Goal: Navigation & Orientation: Find specific page/section

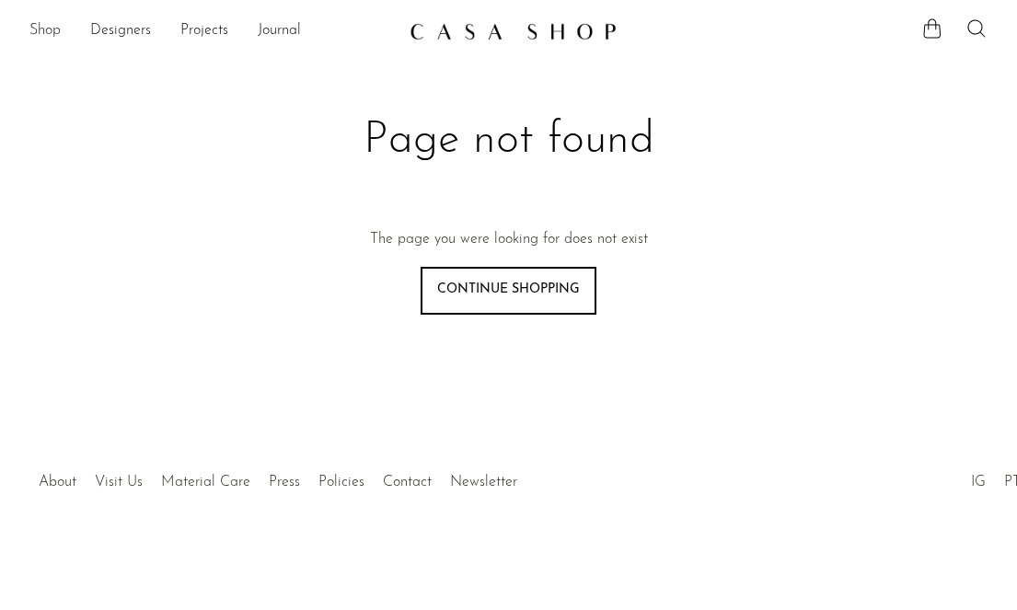
click at [51, 32] on link "Shop" at bounding box center [44, 31] width 31 height 24
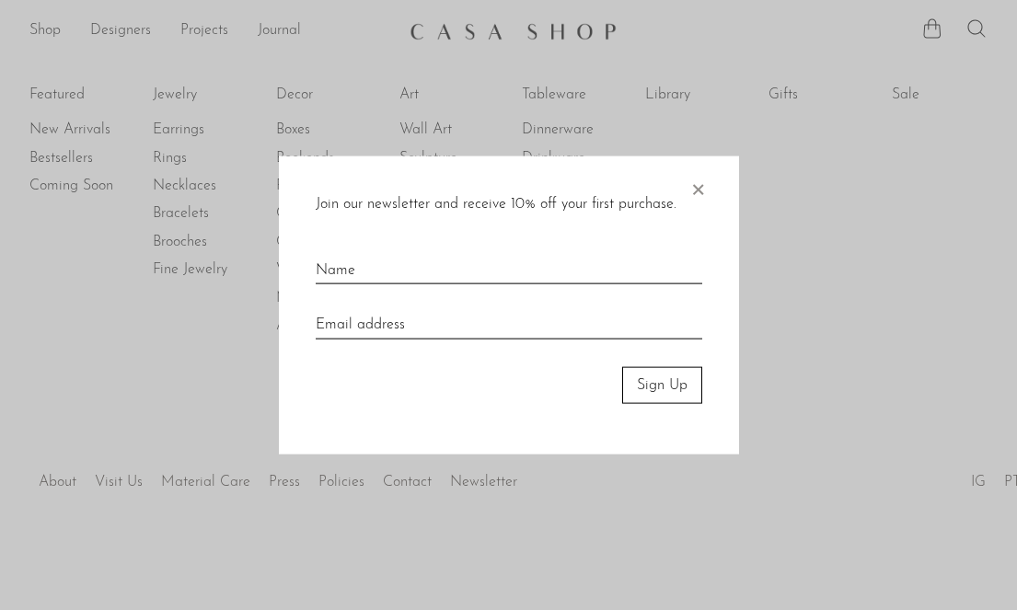
click at [707, 176] on div "Join our newsletter and receive 10% off your first purchase. × Sign Up" at bounding box center [509, 304] width 460 height 299
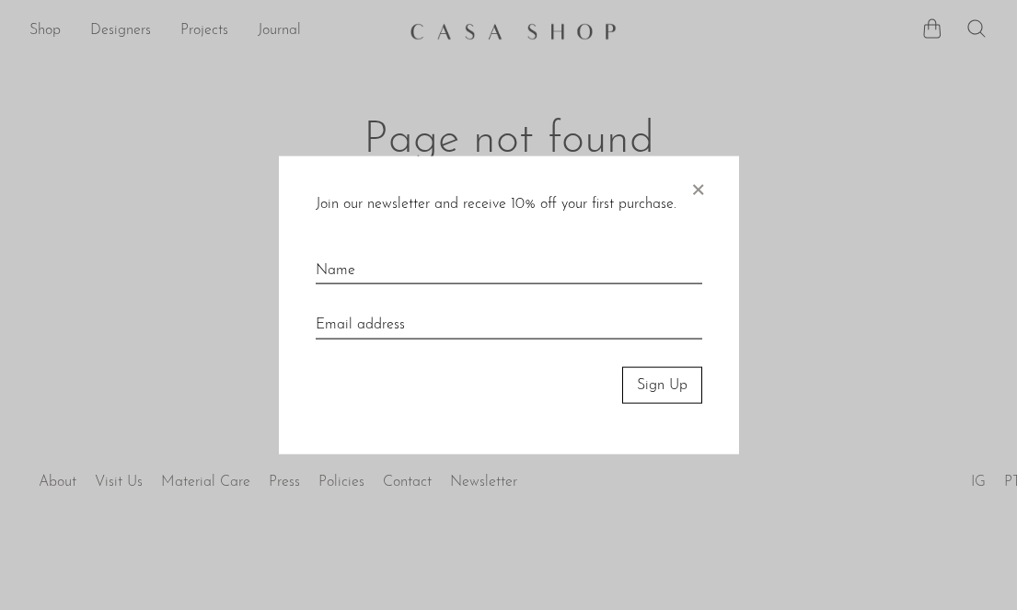
click at [700, 189] on span "×" at bounding box center [697, 184] width 18 height 59
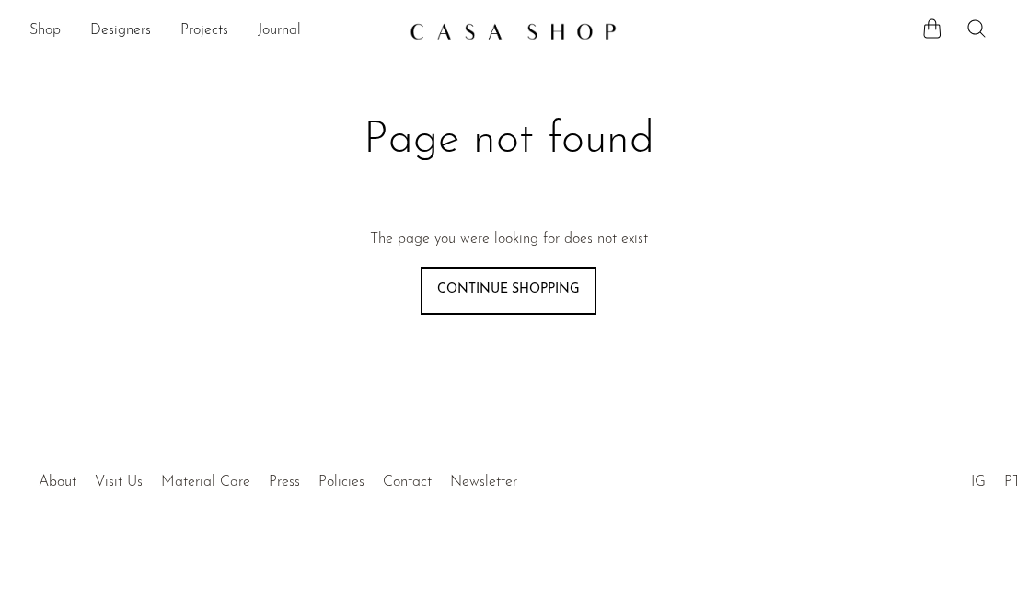
click at [35, 31] on link "Shop" at bounding box center [44, 31] width 31 height 24
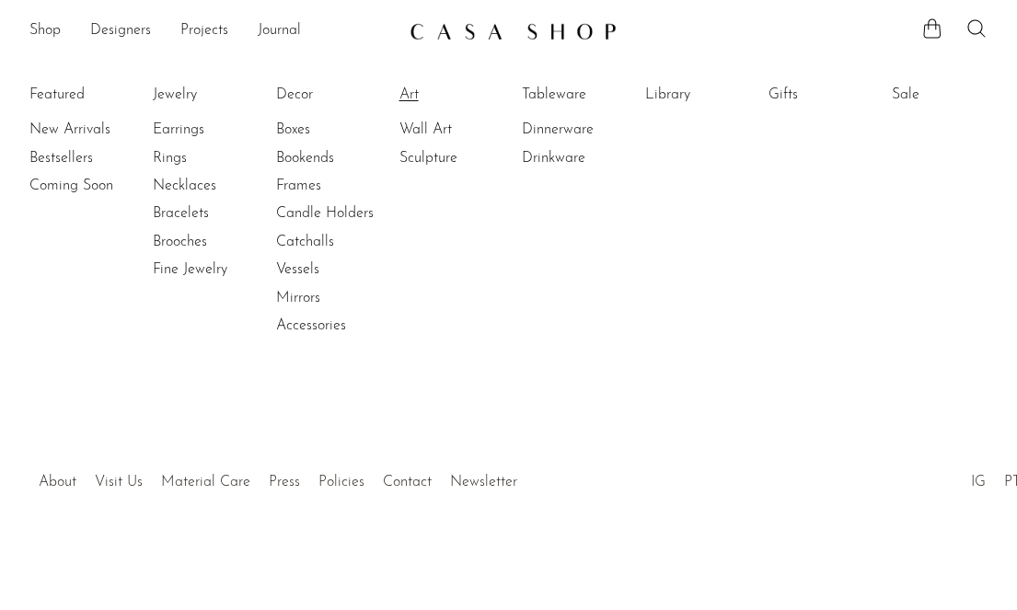
click at [414, 94] on link "Art" at bounding box center [468, 95] width 138 height 20
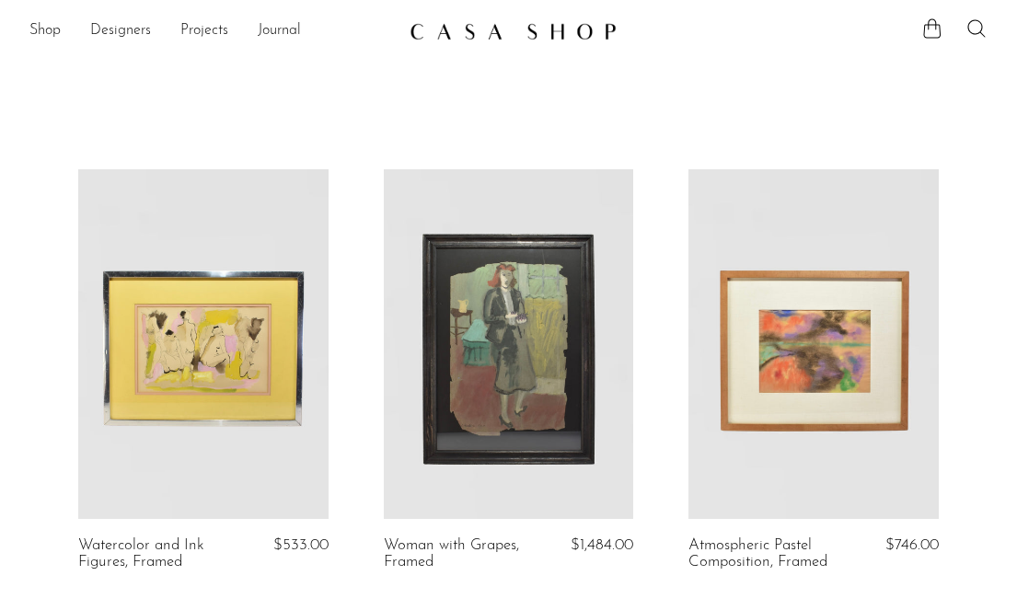
click at [42, 37] on link "Shop" at bounding box center [44, 31] width 31 height 24
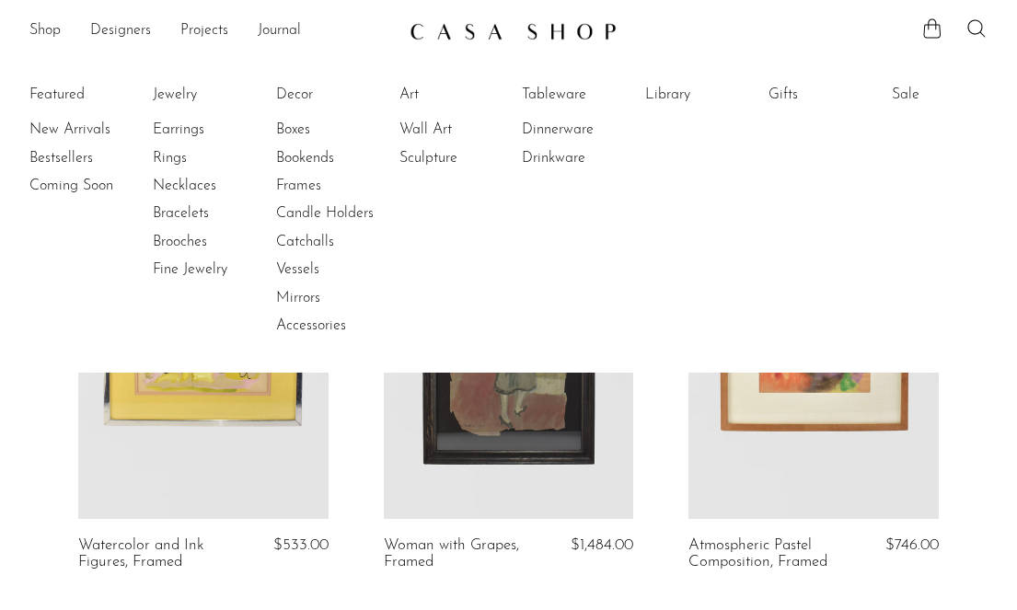
click at [456, 28] on img at bounding box center [512, 31] width 207 height 18
